Goal: Task Accomplishment & Management: Use online tool/utility

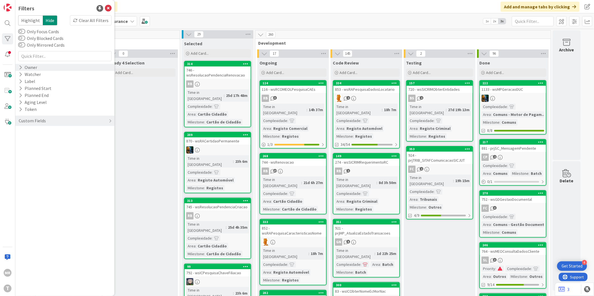
click at [20, 66] on icon at bounding box center [21, 67] width 4 height 5
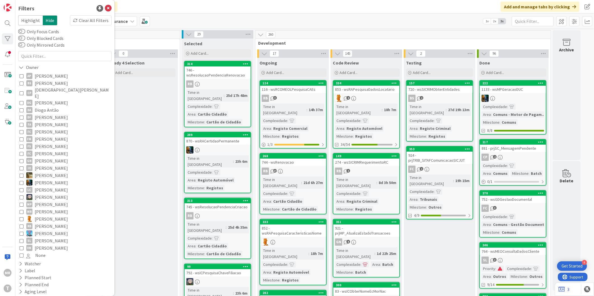
click at [48, 223] on span "[PERSON_NAME]" at bounding box center [51, 226] width 33 height 7
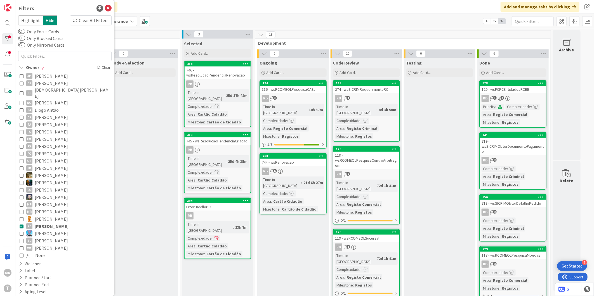
scroll to position [31, 0]
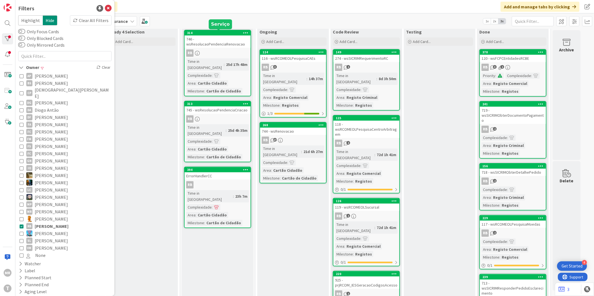
click at [215, 32] on div "314" at bounding box center [218, 33] width 63 height 4
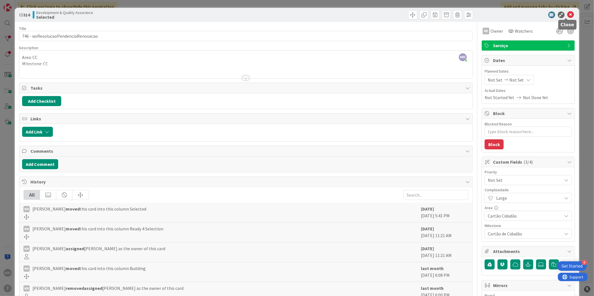
click at [567, 16] on icon at bounding box center [570, 14] width 7 height 7
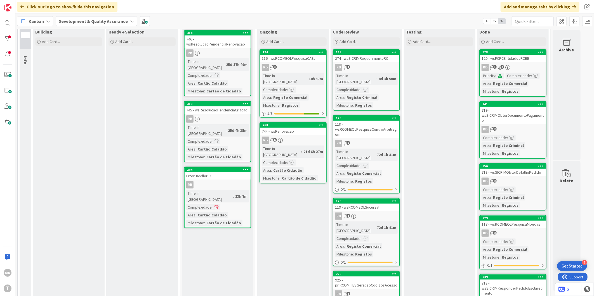
click at [212, 101] on div "313" at bounding box center [217, 103] width 66 height 5
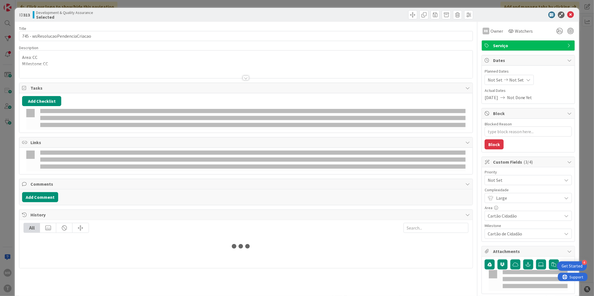
type textarea "x"
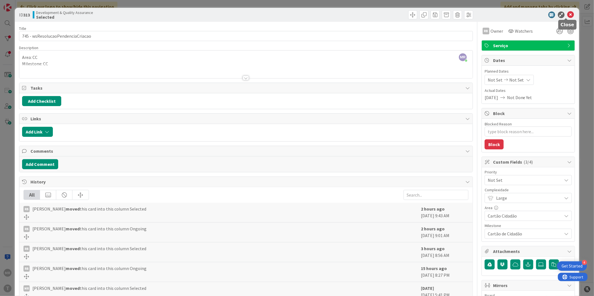
click at [567, 15] on icon at bounding box center [570, 14] width 7 height 7
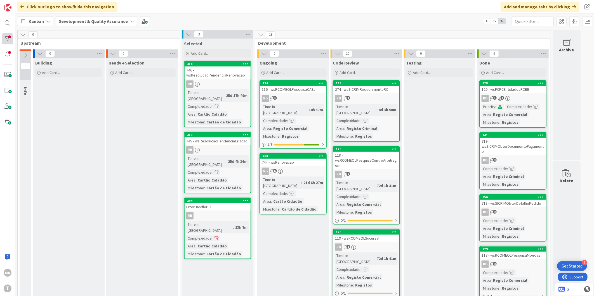
click at [6, 40] on div at bounding box center [7, 38] width 11 height 11
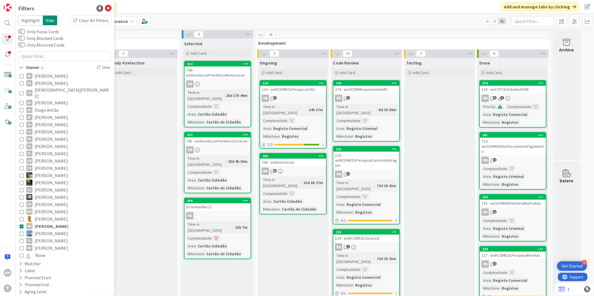
click at [58, 223] on span "[PERSON_NAME]" at bounding box center [52, 226] width 34 height 7
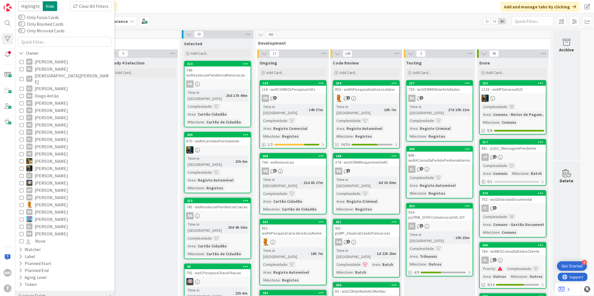
scroll to position [21, 0]
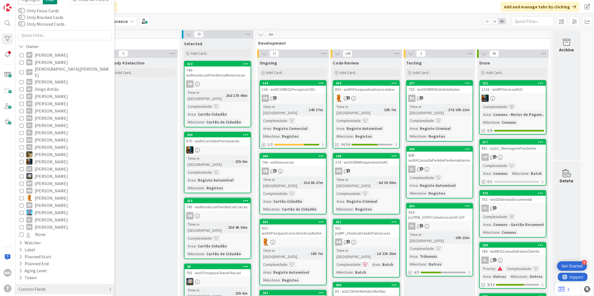
click at [38, 286] on div "Custom Fields" at bounding box center [32, 289] width 28 height 7
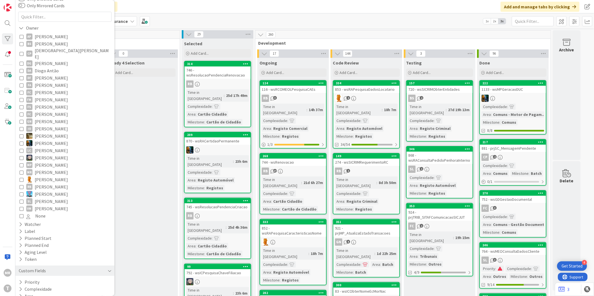
scroll to position [49, 0]
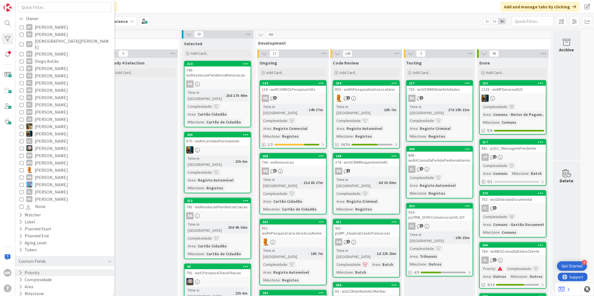
click at [34, 269] on button "Priority" at bounding box center [29, 272] width 22 height 7
click at [40, 278] on span "Critical" at bounding box center [36, 281] width 21 height 7
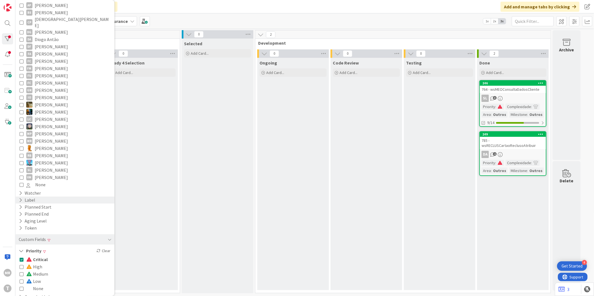
scroll to position [88, 0]
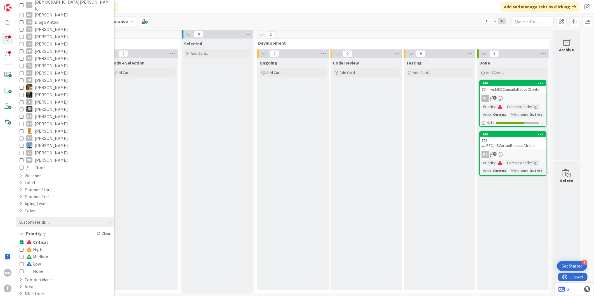
click at [43, 239] on span "Critical" at bounding box center [37, 242] width 22 height 7
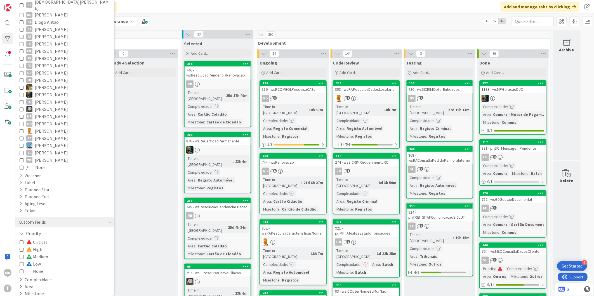
click at [38, 246] on span "High" at bounding box center [34, 249] width 16 height 7
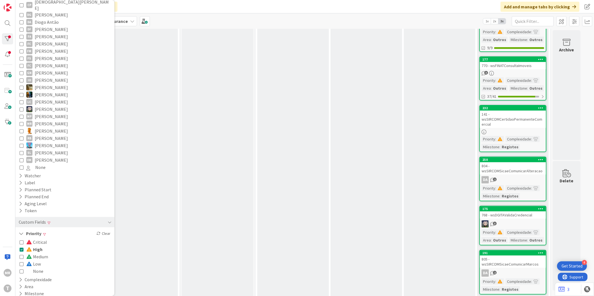
scroll to position [93, 0]
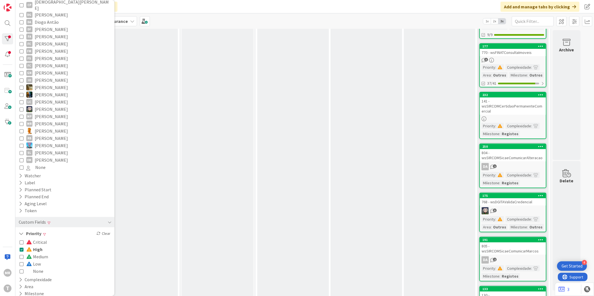
click at [35, 260] on span "Low" at bounding box center [33, 263] width 15 height 7
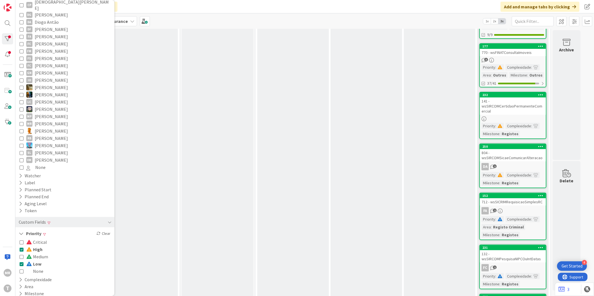
click at [39, 246] on span "High" at bounding box center [34, 249] width 16 height 7
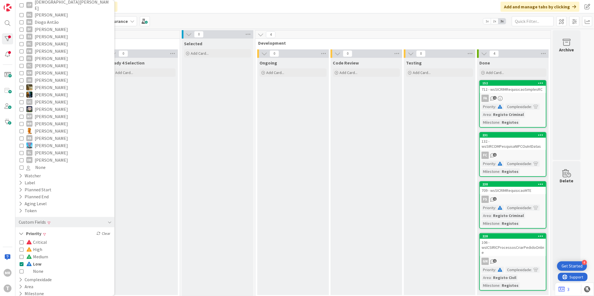
click at [39, 253] on span "Medium" at bounding box center [37, 256] width 22 height 7
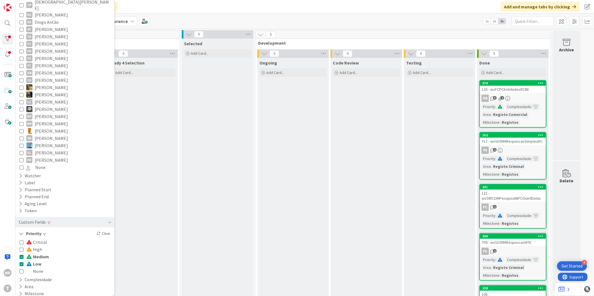
click at [35, 260] on span "Low" at bounding box center [33, 263] width 15 height 7
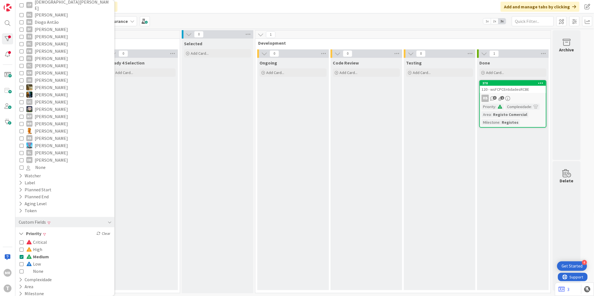
click at [42, 247] on div "Critical High Medium Low None" at bounding box center [65, 257] width 91 height 36
click at [37, 246] on span "High" at bounding box center [34, 249] width 16 height 7
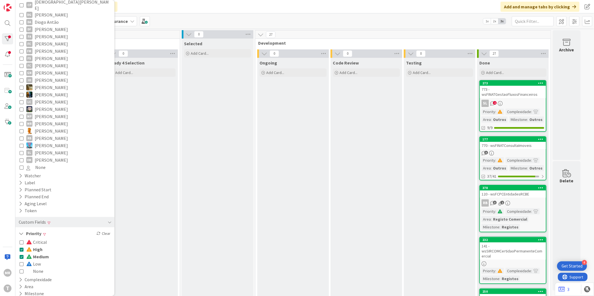
click at [35, 260] on span "Low" at bounding box center [33, 263] width 15 height 7
click at [38, 253] on span "Medium" at bounding box center [37, 256] width 23 height 7
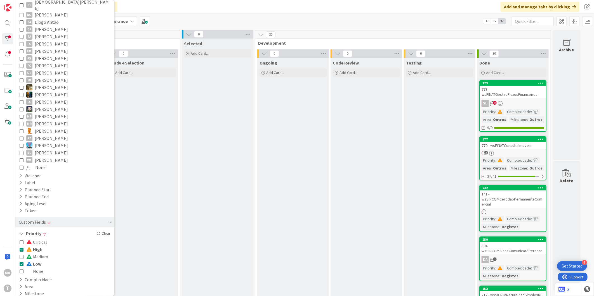
click at [42, 242] on div "Critical High Medium Low None" at bounding box center [65, 257] width 91 height 36
click at [42, 239] on span "Critical" at bounding box center [36, 242] width 21 height 7
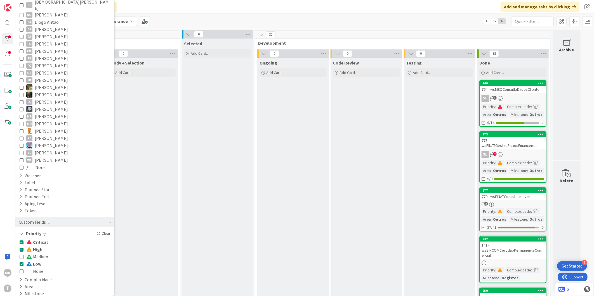
click at [37, 246] on span "High" at bounding box center [34, 249] width 16 height 7
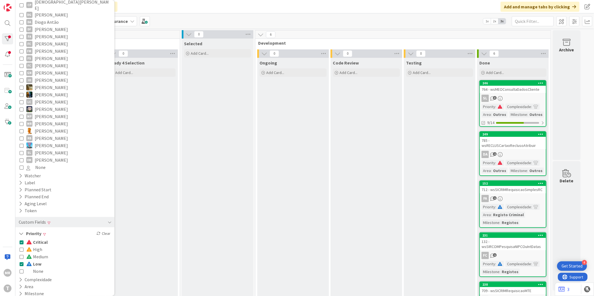
click at [38, 260] on span "Low" at bounding box center [33, 263] width 15 height 7
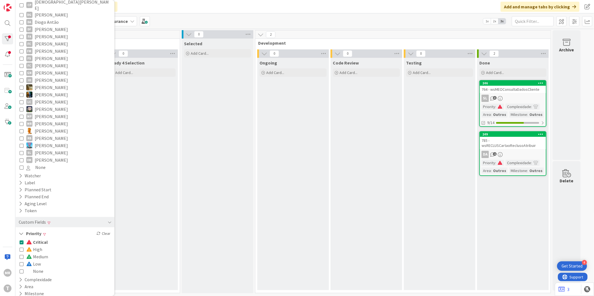
click at [39, 239] on span "Critical" at bounding box center [37, 242] width 22 height 7
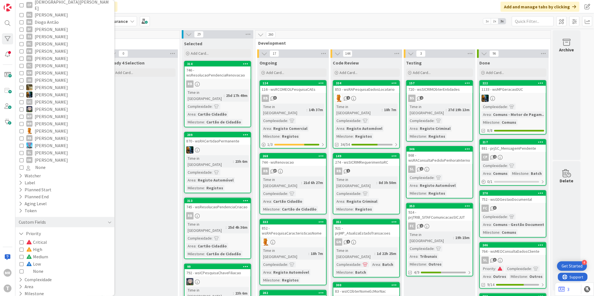
click at [38, 239] on span "Critical" at bounding box center [36, 242] width 21 height 7
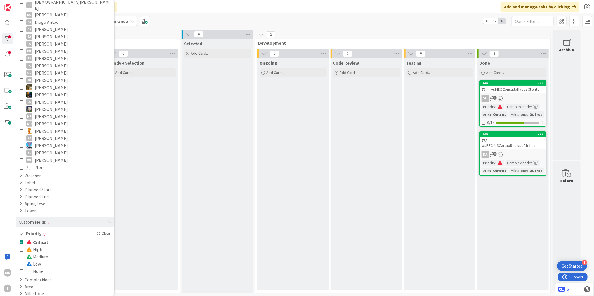
click at [36, 246] on span "High" at bounding box center [34, 249] width 16 height 7
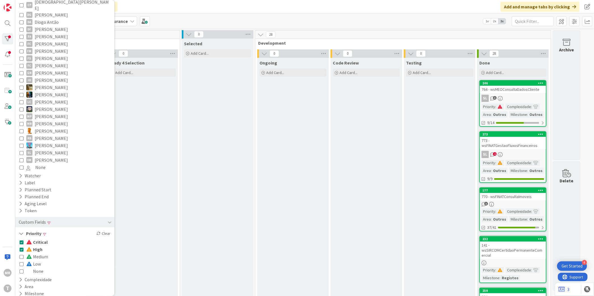
click at [36, 260] on span "Low" at bounding box center [33, 263] width 15 height 7
click at [35, 260] on span "Low" at bounding box center [33, 263] width 15 height 7
click at [38, 239] on span "Critical" at bounding box center [37, 242] width 22 height 7
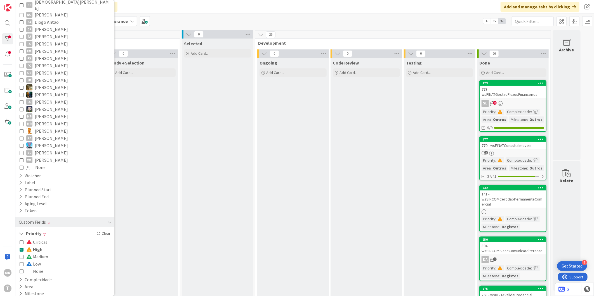
click at [38, 246] on span "High" at bounding box center [34, 249] width 16 height 7
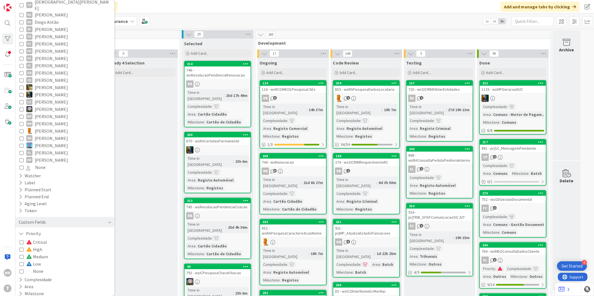
click at [39, 246] on span "High" at bounding box center [34, 249] width 16 height 7
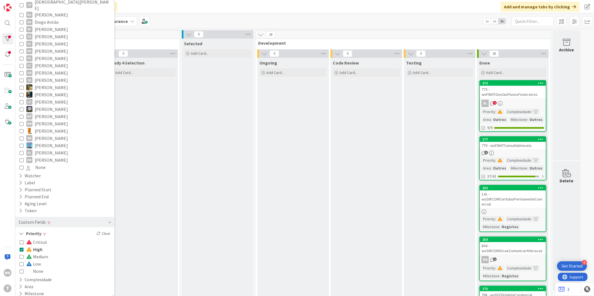
click at [39, 246] on span "High" at bounding box center [34, 249] width 16 height 7
